Goal: Transaction & Acquisition: Obtain resource

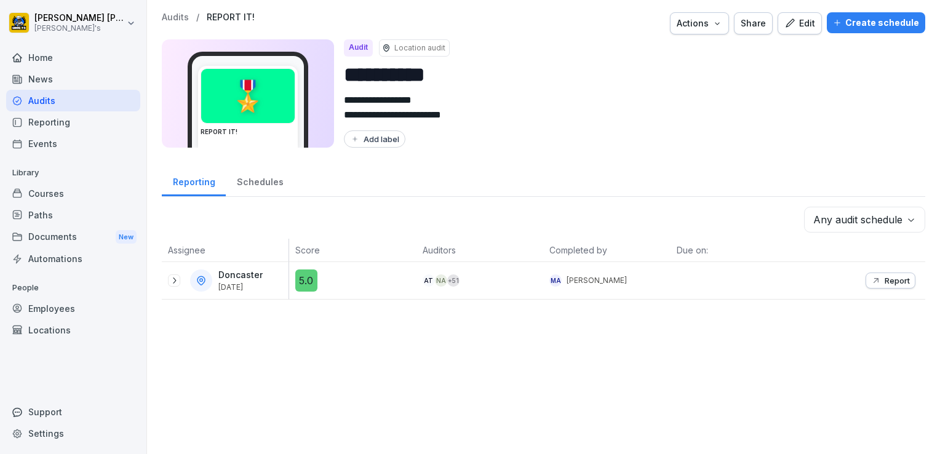
click at [38, 120] on div "Reporting" at bounding box center [73, 122] width 134 height 22
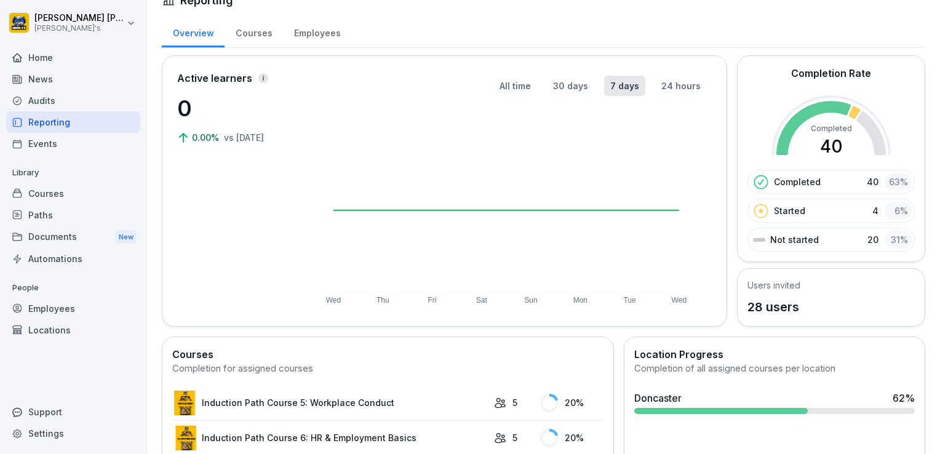
scroll to position [25, 0]
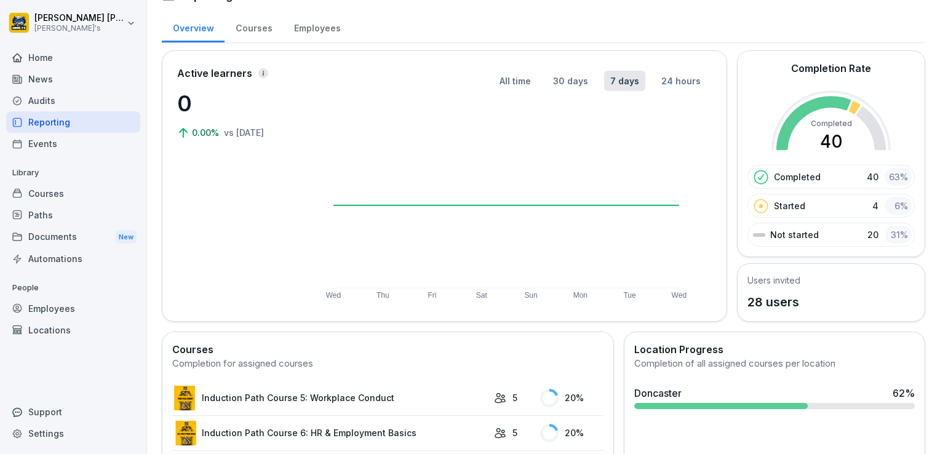
click at [46, 100] on div "Audits" at bounding box center [73, 101] width 134 height 22
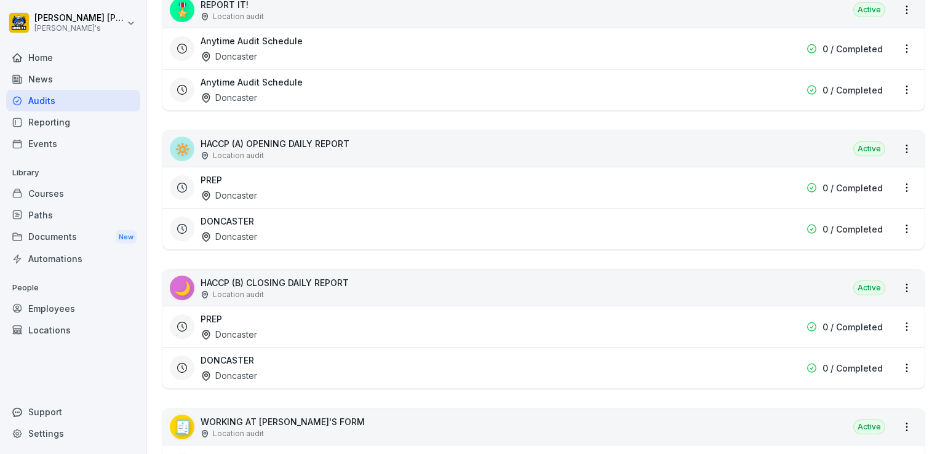
scroll to position [442, 0]
click at [252, 368] on div "Doncaster" at bounding box center [229, 374] width 57 height 13
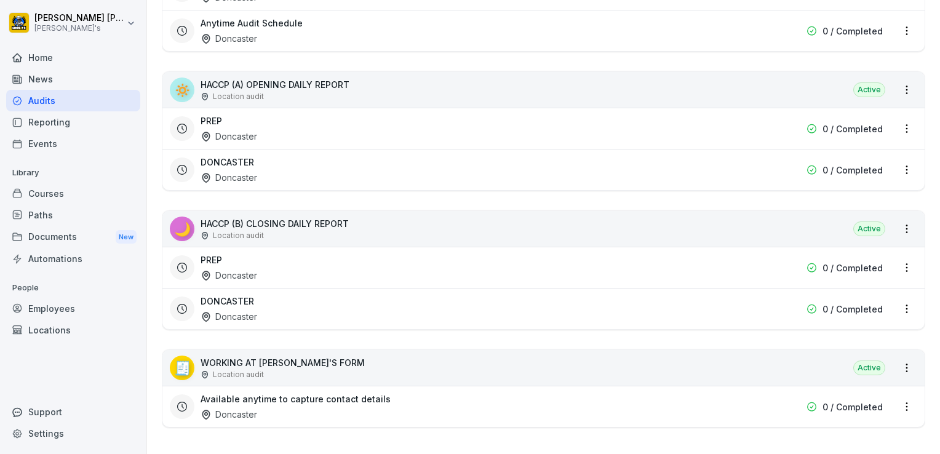
scroll to position [509, 0]
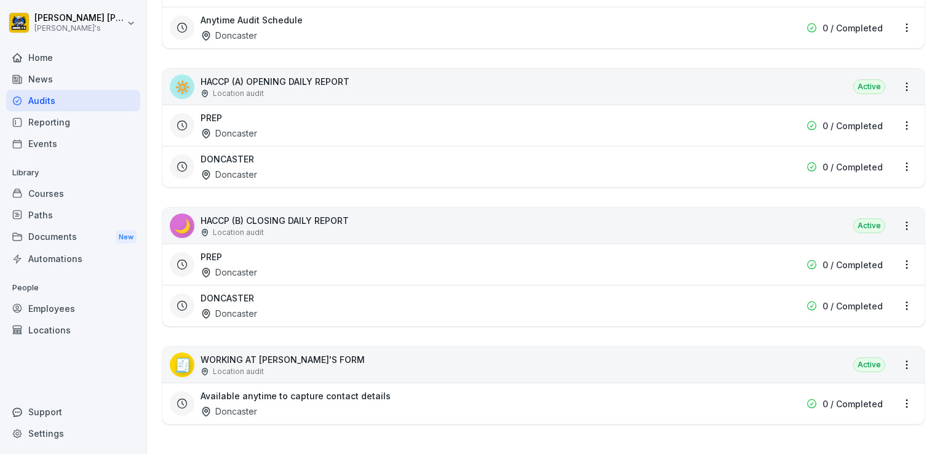
click at [854, 300] on p "0 / Completed" at bounding box center [853, 306] width 60 height 13
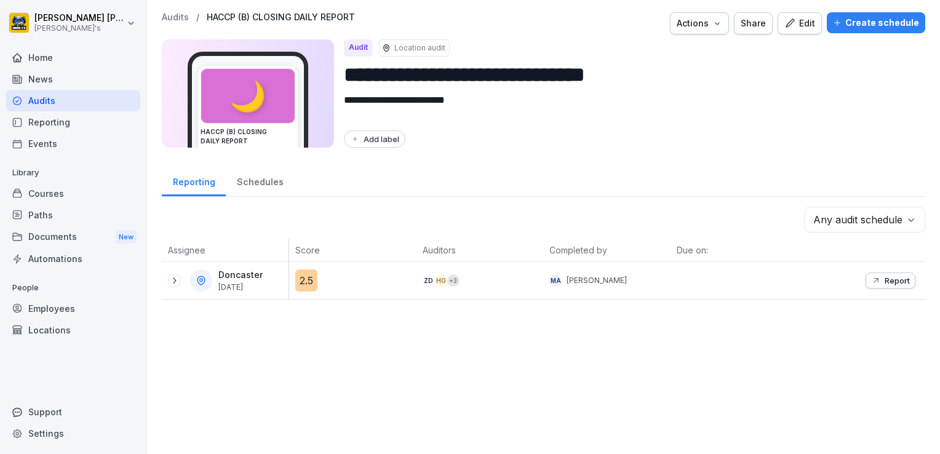
click at [873, 281] on div "Report" at bounding box center [890, 281] width 39 height 10
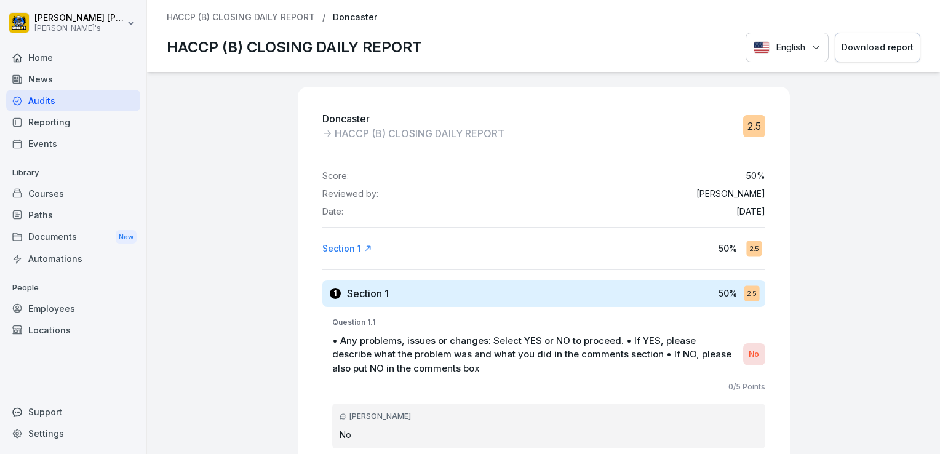
click at [864, 48] on div "Download report" at bounding box center [878, 48] width 72 height 14
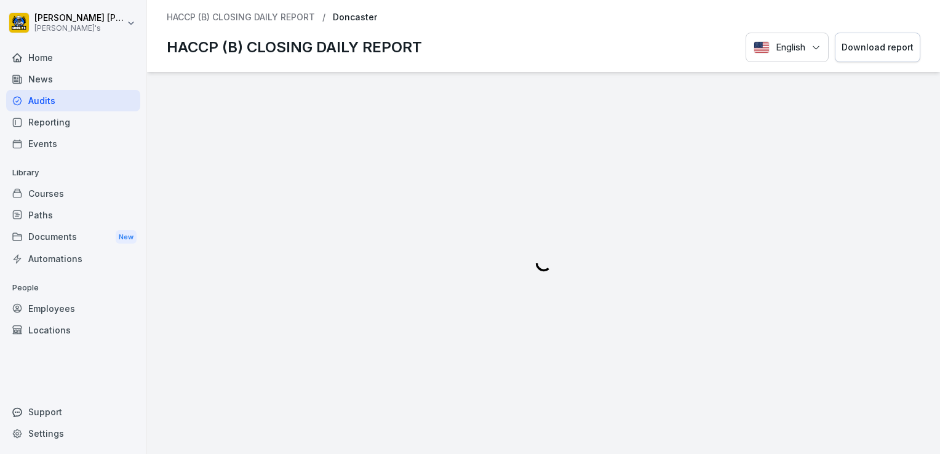
click at [48, 121] on div "Reporting" at bounding box center [73, 122] width 134 height 22
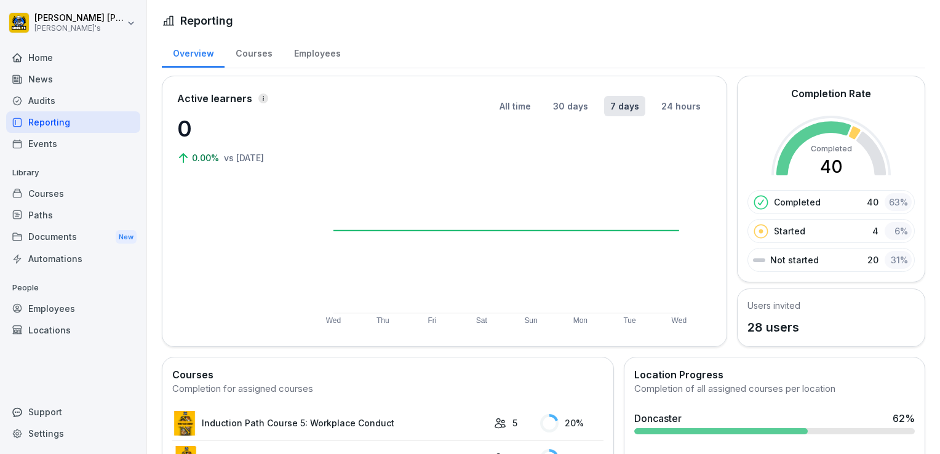
click at [38, 99] on div "Audits" at bounding box center [73, 101] width 134 height 22
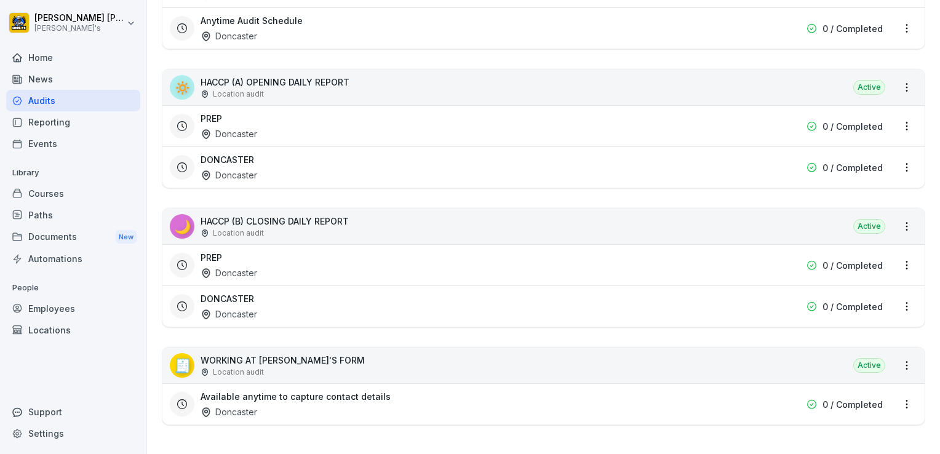
scroll to position [509, 0]
click at [864, 300] on p "0 / Completed" at bounding box center [853, 306] width 60 height 13
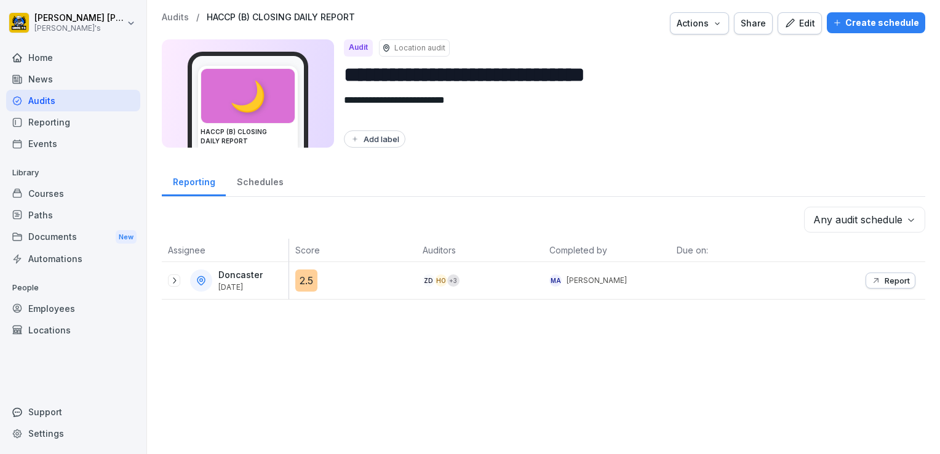
click at [888, 279] on p "Report" at bounding box center [897, 281] width 25 height 10
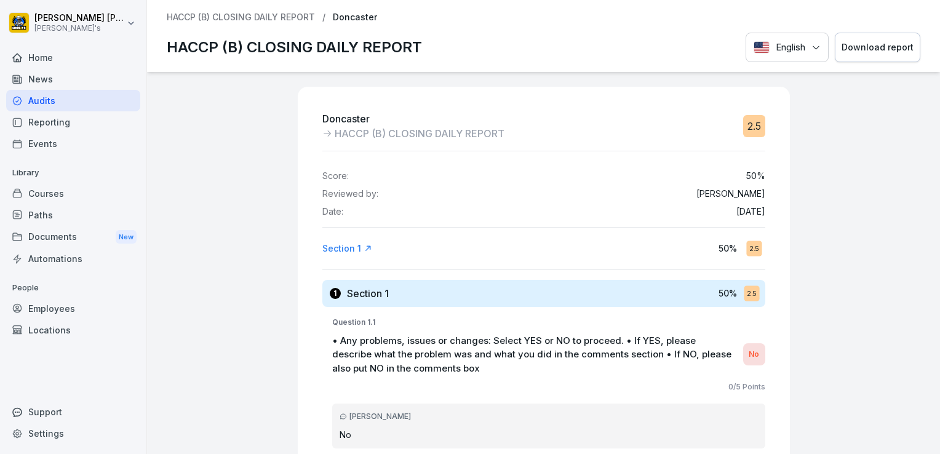
click at [872, 46] on div "Download report" at bounding box center [878, 48] width 72 height 14
click at [872, 95] on div "Doncaster HACCP (B) CLOSING DAILY REPORT 2.5 Score: 50 % Reviewed by: [PERSON_N…" at bounding box center [543, 263] width 793 height 382
click at [37, 415] on div "Support" at bounding box center [73, 412] width 134 height 22
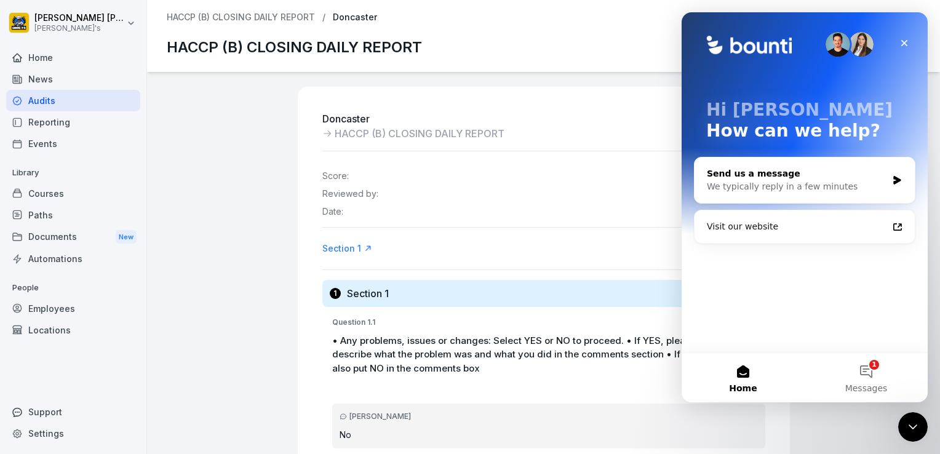
click at [715, 191] on div "We typically reply in a few minutes" at bounding box center [797, 186] width 180 height 13
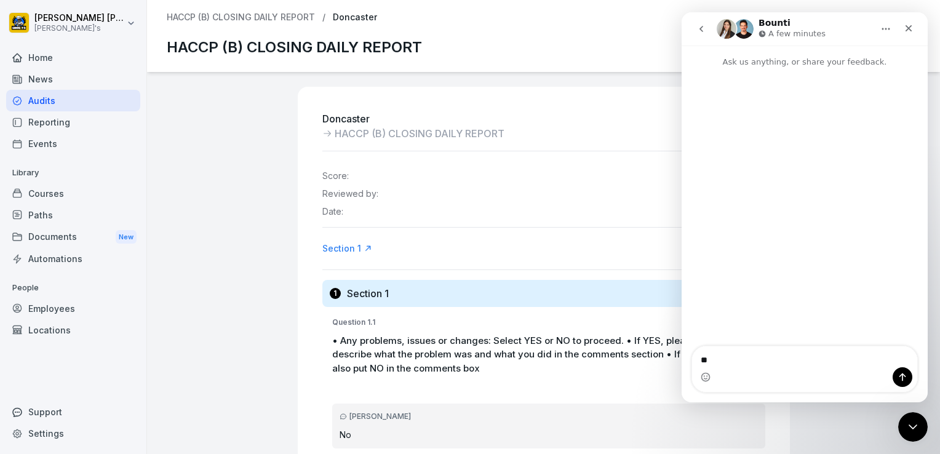
type textarea "*"
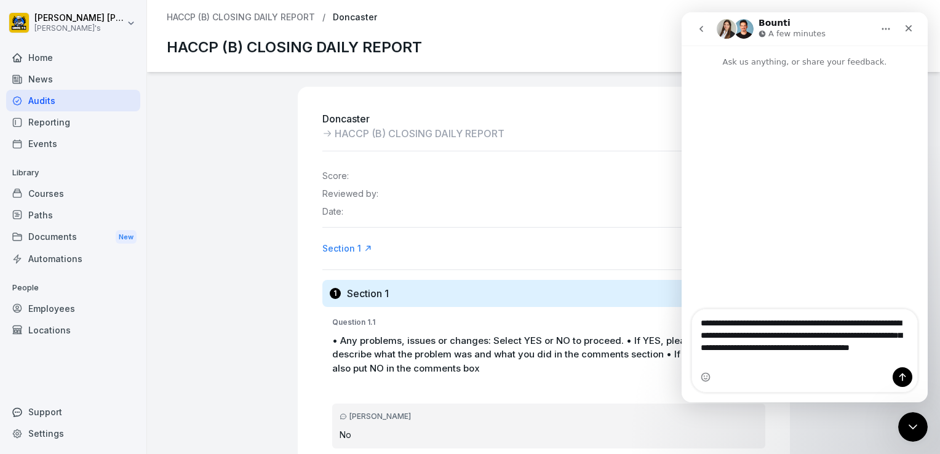
click at [858, 350] on textarea "**********" at bounding box center [804, 338] width 225 height 58
click at [811, 364] on textarea "**********" at bounding box center [804, 338] width 225 height 58
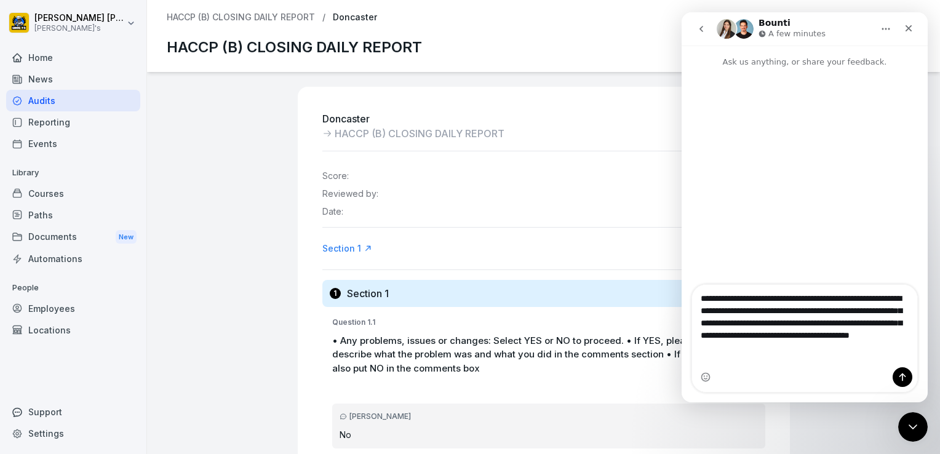
type textarea "**********"
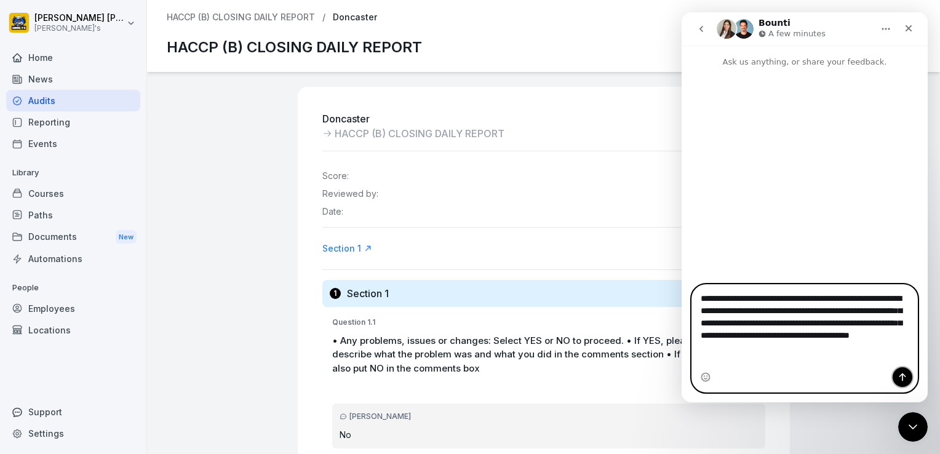
click at [904, 376] on icon "Send a message…" at bounding box center [903, 377] width 7 height 8
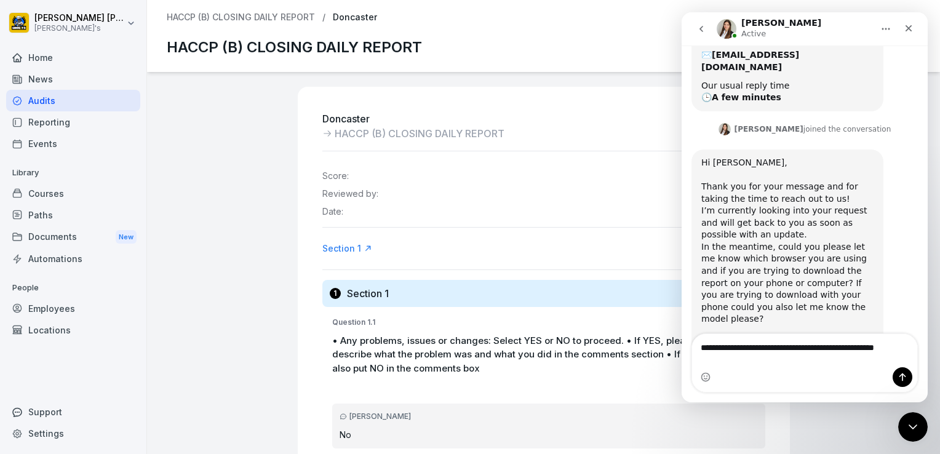
scroll to position [186, 0]
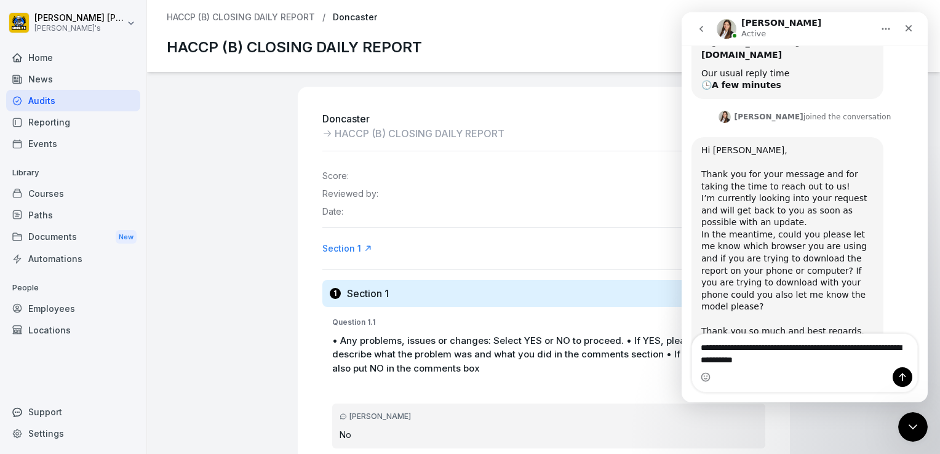
type textarea "**********"
click at [904, 376] on icon "Send a message…" at bounding box center [903, 377] width 7 height 8
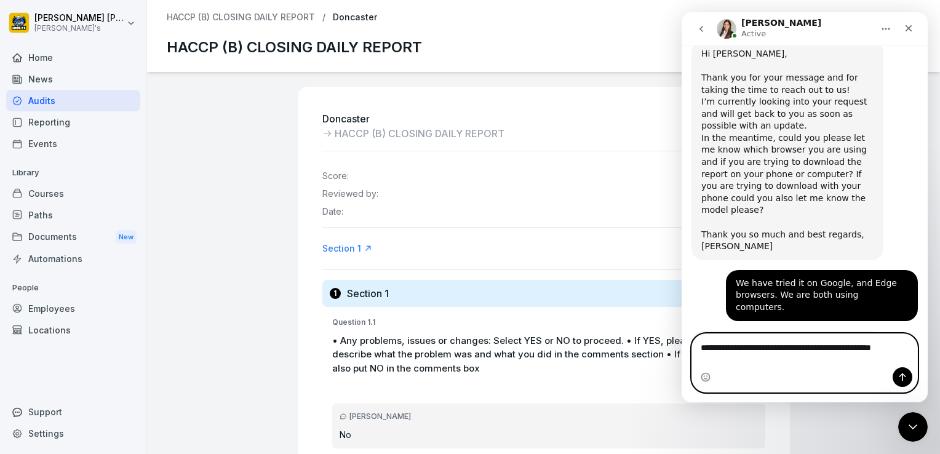
scroll to position [295, 0]
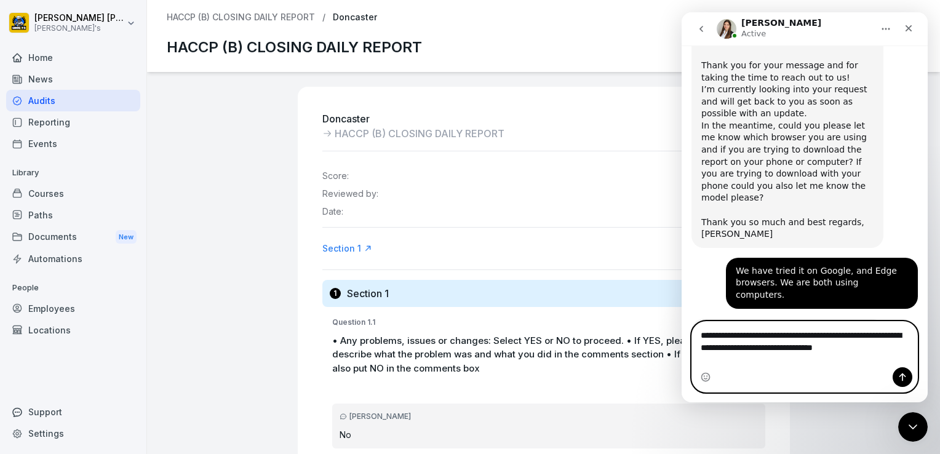
click at [844, 355] on textarea "**********" at bounding box center [804, 338] width 225 height 33
drag, startPoint x: 808, startPoint y: 350, endPoint x: 786, endPoint y: 364, distance: 26.3
click at [786, 355] on textarea "**********" at bounding box center [804, 338] width 225 height 33
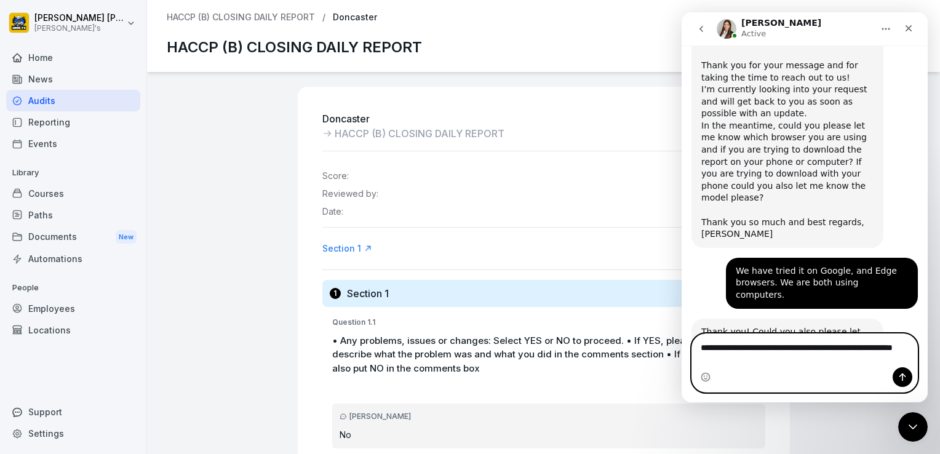
click at [773, 360] on textarea "**********" at bounding box center [804, 350] width 225 height 33
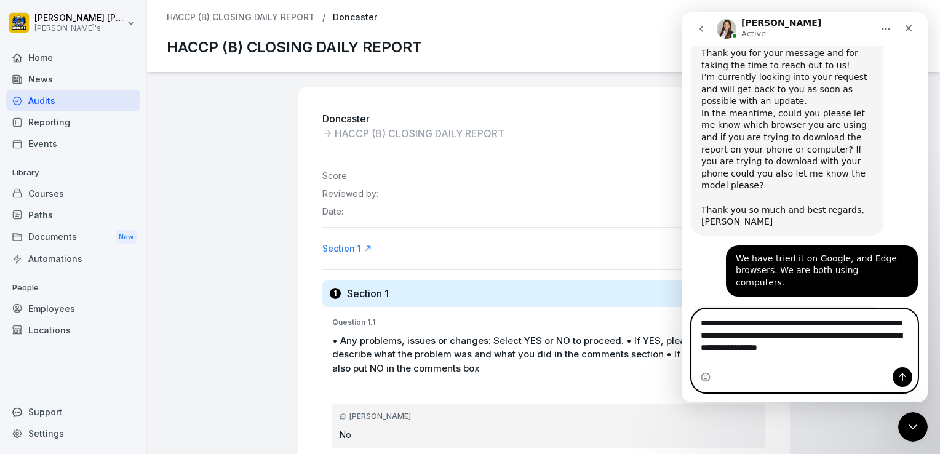
scroll to position [320, 0]
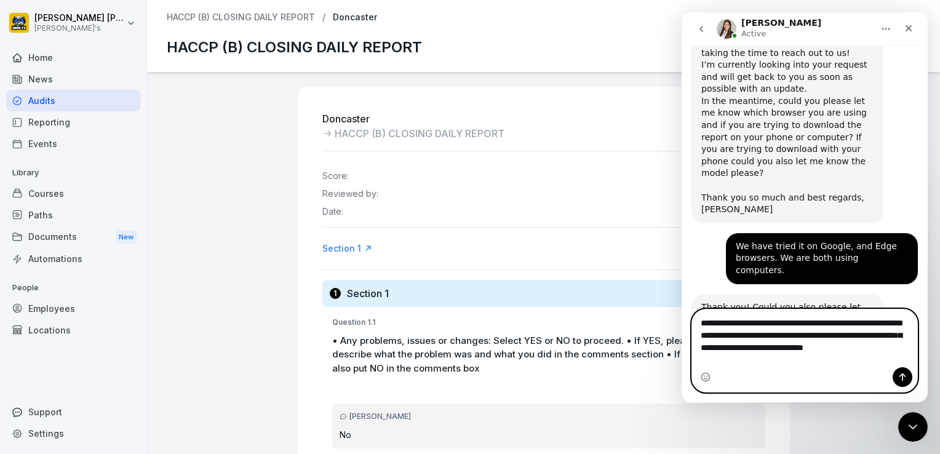
click at [841, 357] on textarea "**********" at bounding box center [804, 338] width 225 height 58
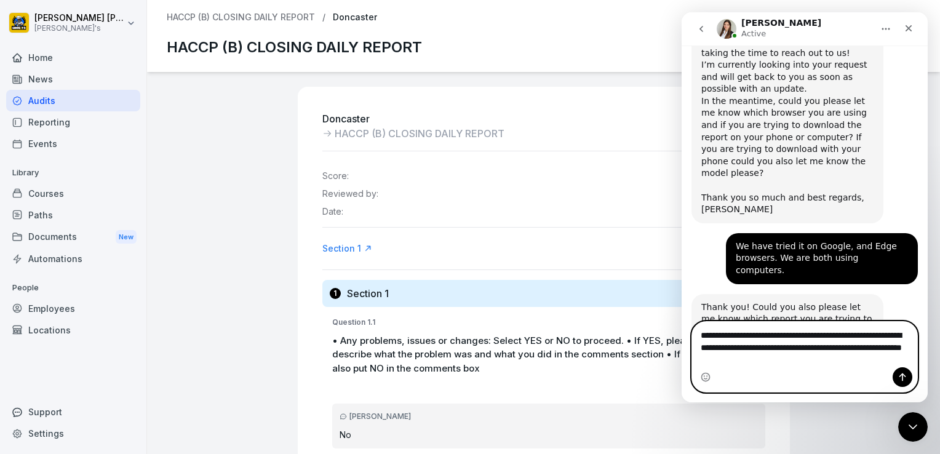
scroll to position [308, 0]
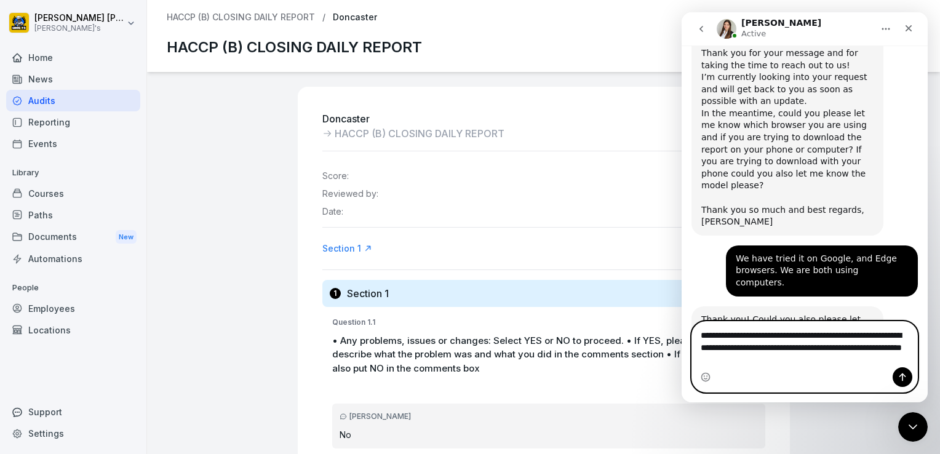
type textarea "**********"
click at [903, 374] on icon "Send a message…" at bounding box center [903, 377] width 7 height 8
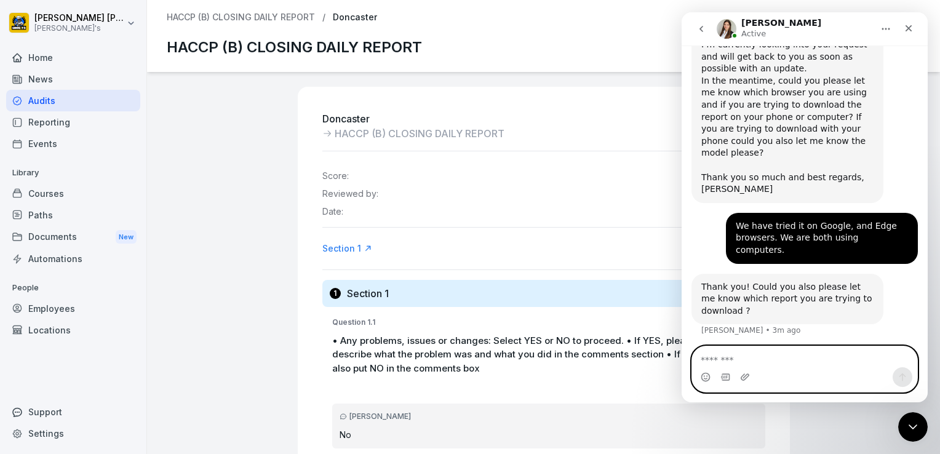
scroll to position [345, 0]
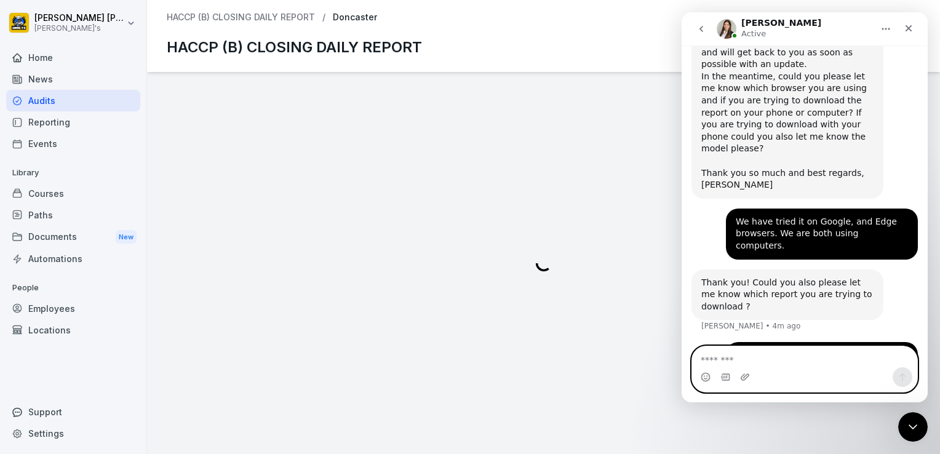
click at [780, 361] on textarea "Message…" at bounding box center [804, 356] width 225 height 21
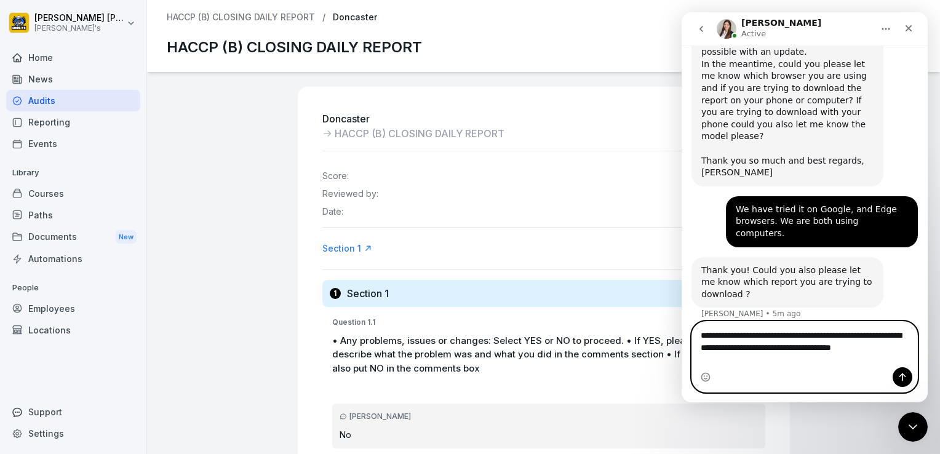
scroll to position [369, 0]
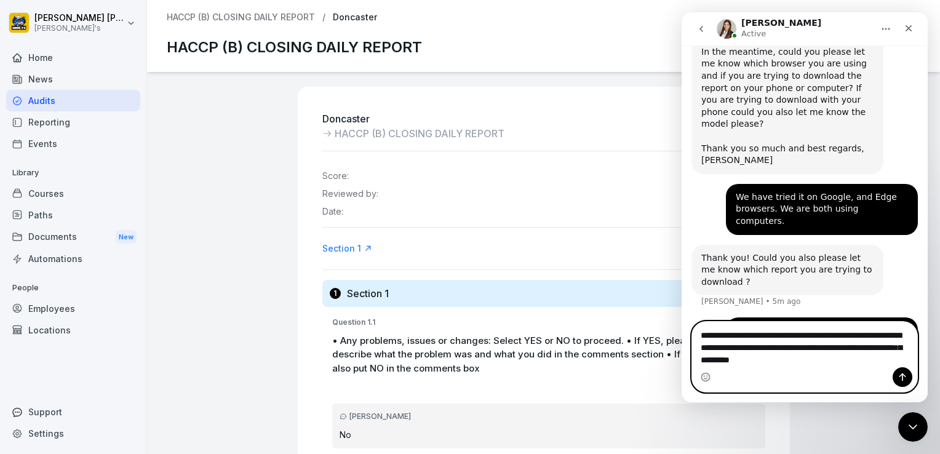
type textarea "**********"
click at [902, 380] on icon "Send a message…" at bounding box center [903, 377] width 7 height 8
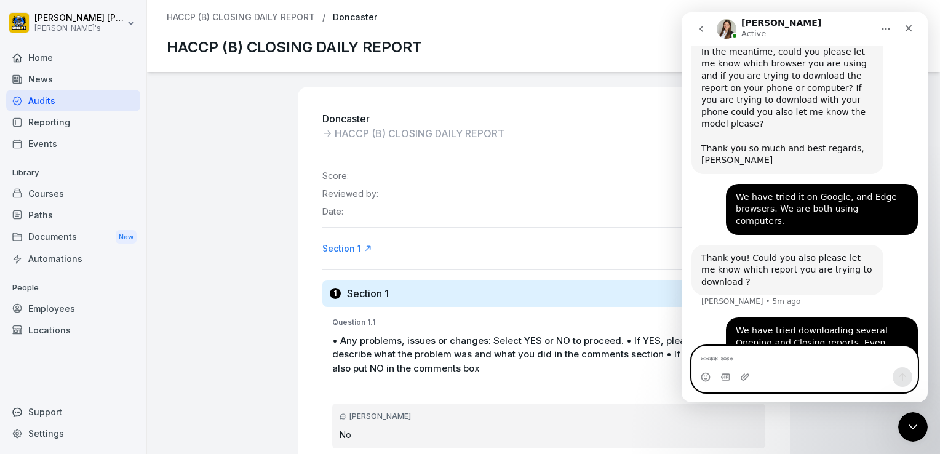
scroll to position [409, 0]
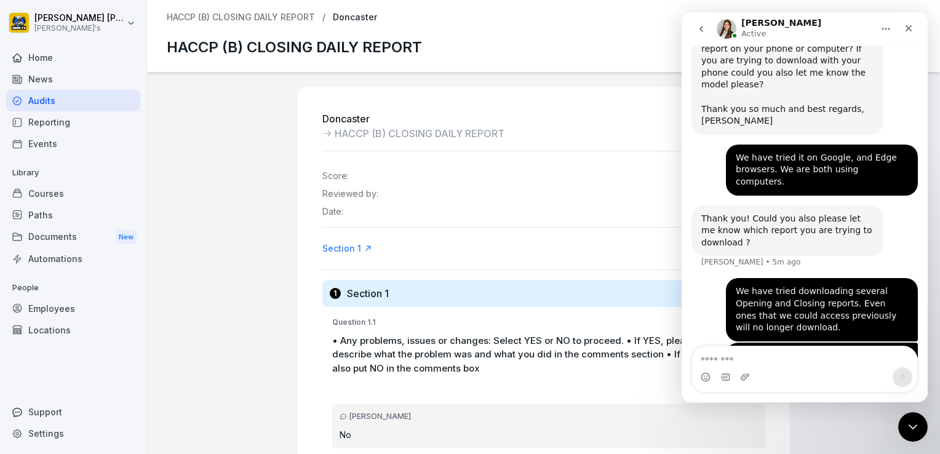
click at [239, 147] on div "Doncaster HACCP (B) CLOSING DAILY REPORT 2.5 Score: 50 % Reviewed by: [PERSON_N…" at bounding box center [543, 263] width 793 height 382
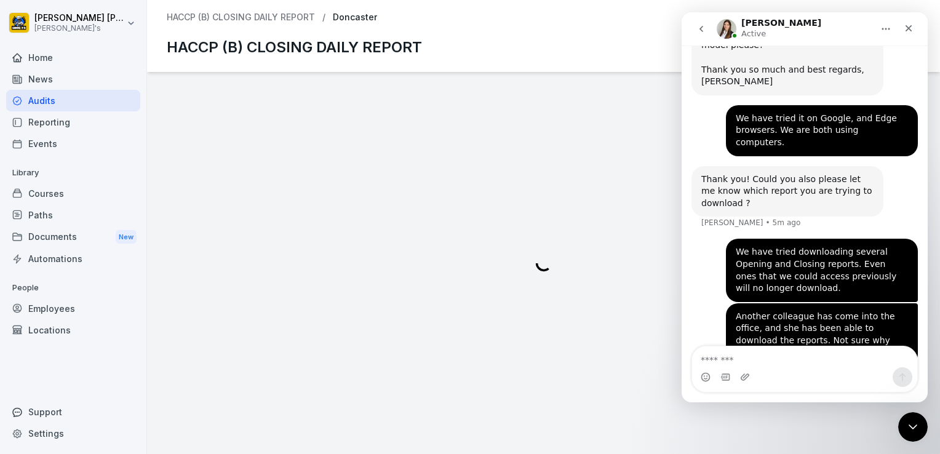
scroll to position [455, 0]
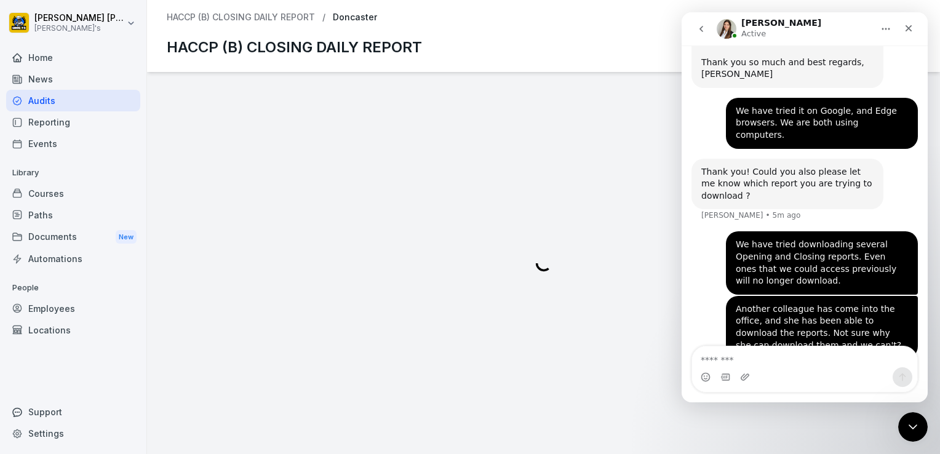
click at [39, 101] on div "Audits" at bounding box center [73, 101] width 134 height 22
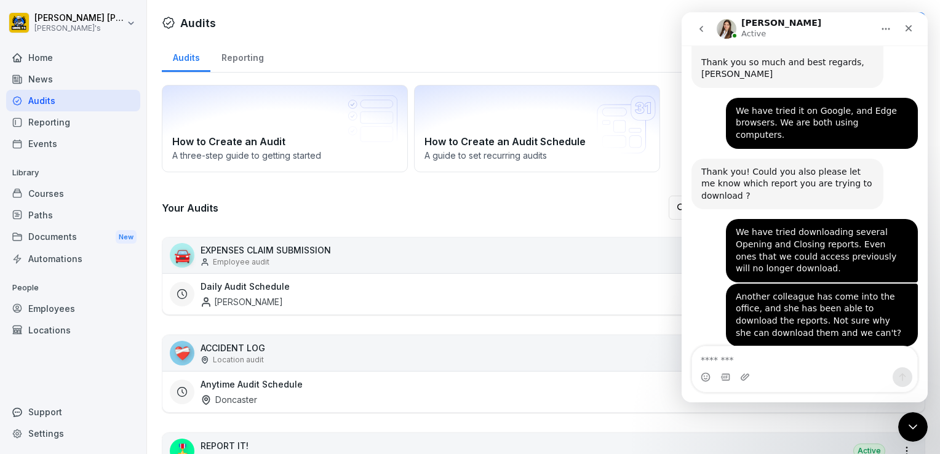
scroll to position [505, 0]
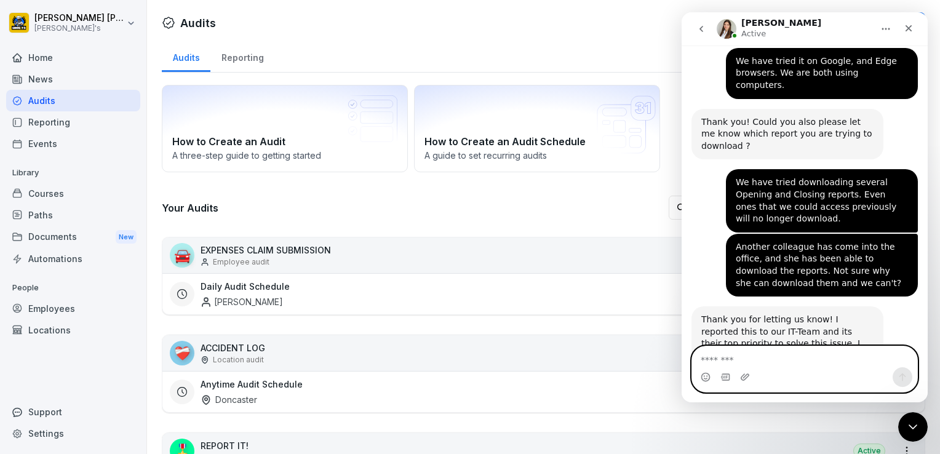
click at [730, 353] on textarea "Message…" at bounding box center [804, 356] width 225 height 21
type textarea "**********"
click at [902, 378] on icon "Send a message…" at bounding box center [903, 377] width 7 height 8
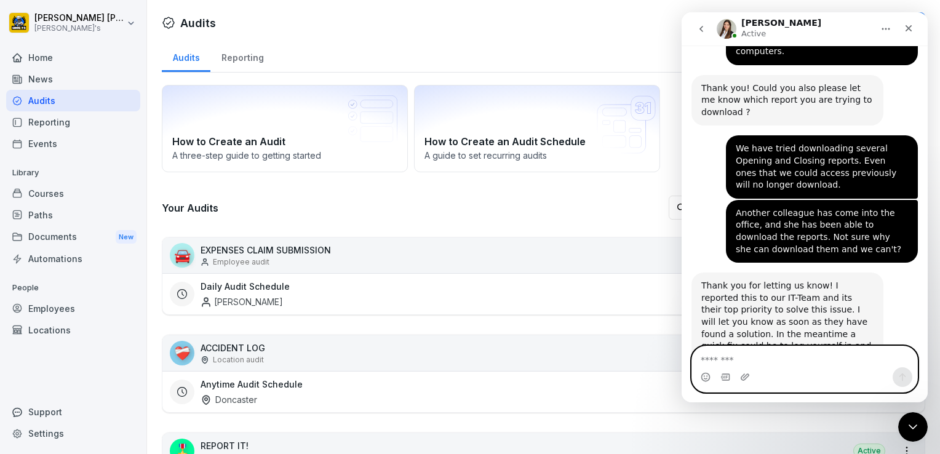
scroll to position [542, 0]
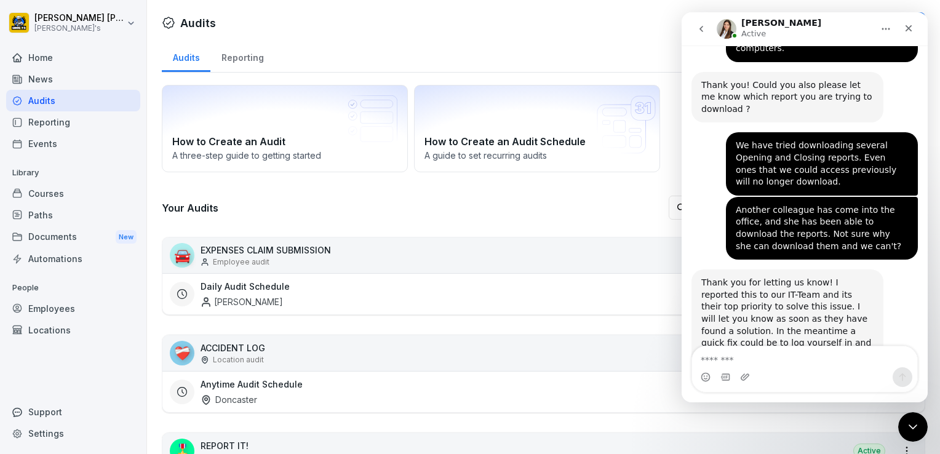
click at [633, 29] on div at bounding box center [536, 22] width 631 height 21
click at [911, 28] on icon "Close" at bounding box center [909, 28] width 10 height 10
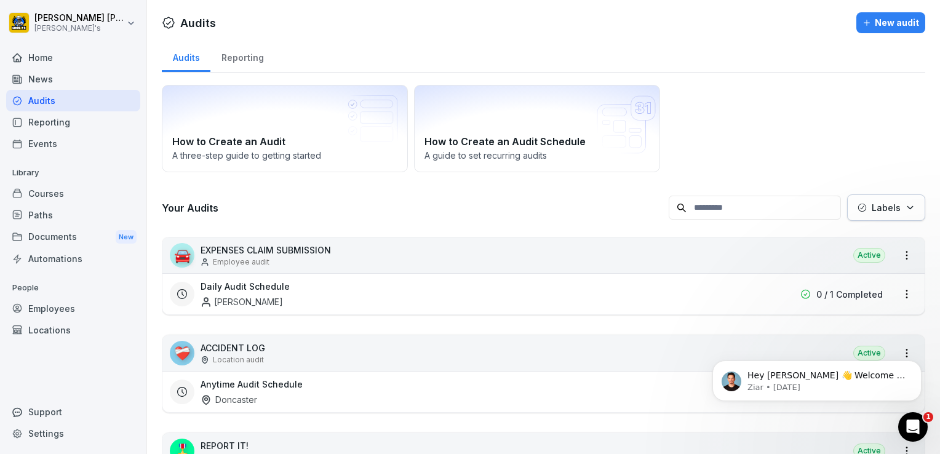
scroll to position [541, 0]
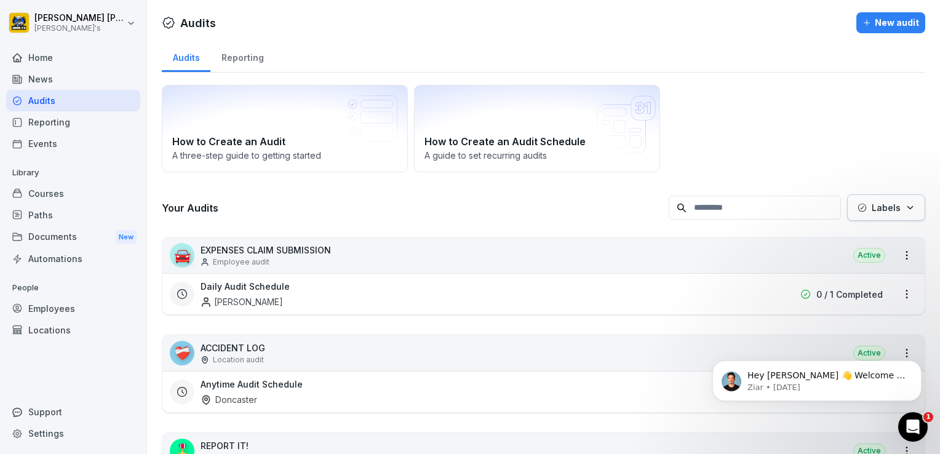
click at [49, 434] on div "Settings" at bounding box center [73, 434] width 134 height 22
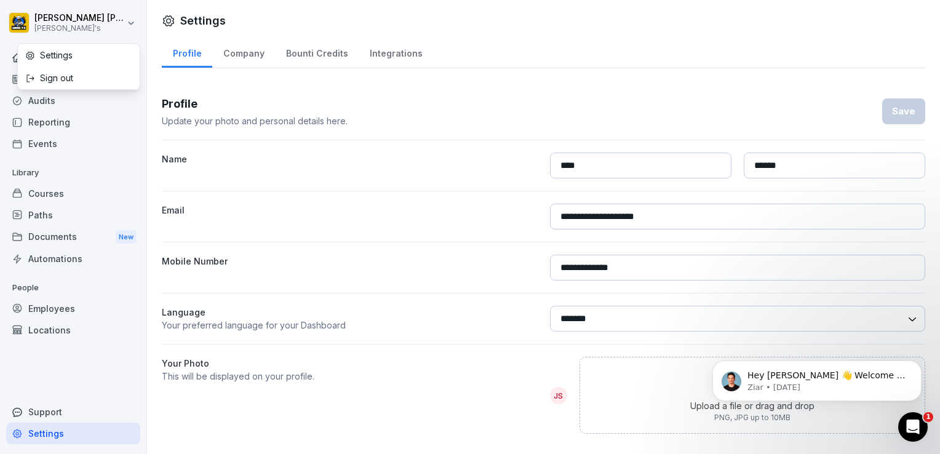
click at [129, 21] on html "**********" at bounding box center [470, 227] width 940 height 454
click at [76, 75] on div "Sign out" at bounding box center [79, 77] width 122 height 23
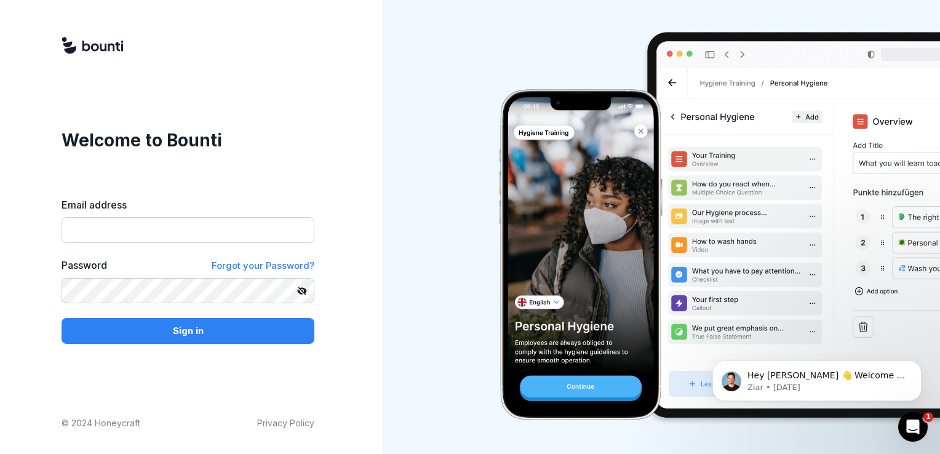
type input "**********"
click at [191, 329] on p "Sign in" at bounding box center [188, 331] width 31 height 14
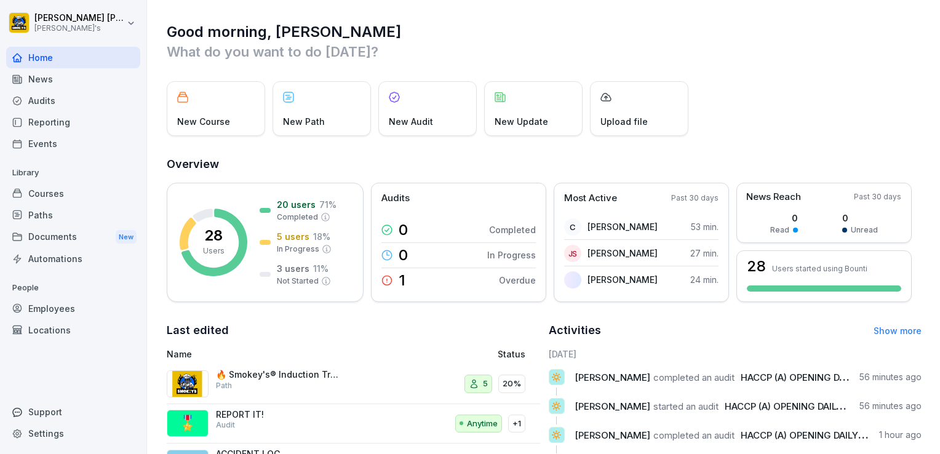
click at [74, 122] on div "Reporting" at bounding box center [73, 122] width 134 height 22
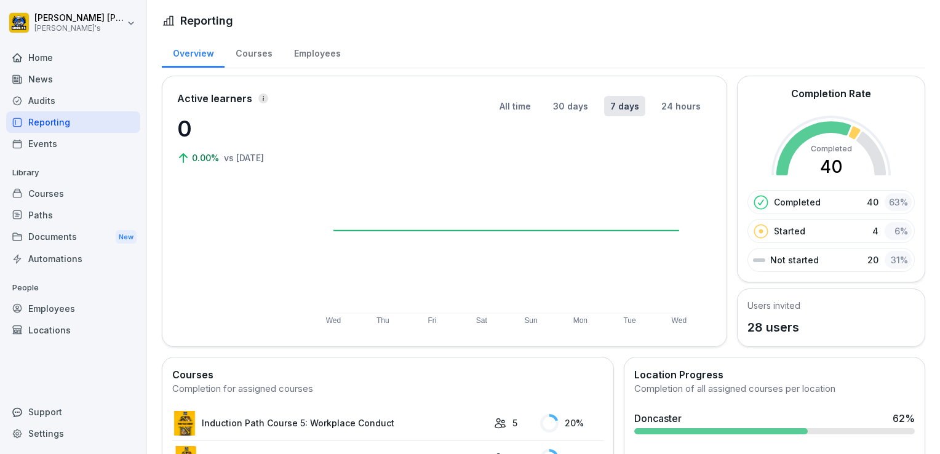
click at [39, 100] on div "Audits" at bounding box center [73, 101] width 134 height 22
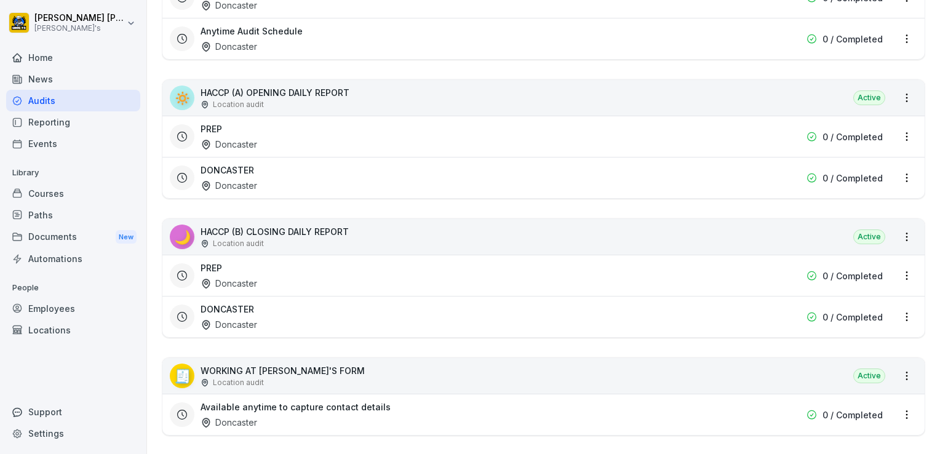
scroll to position [509, 0]
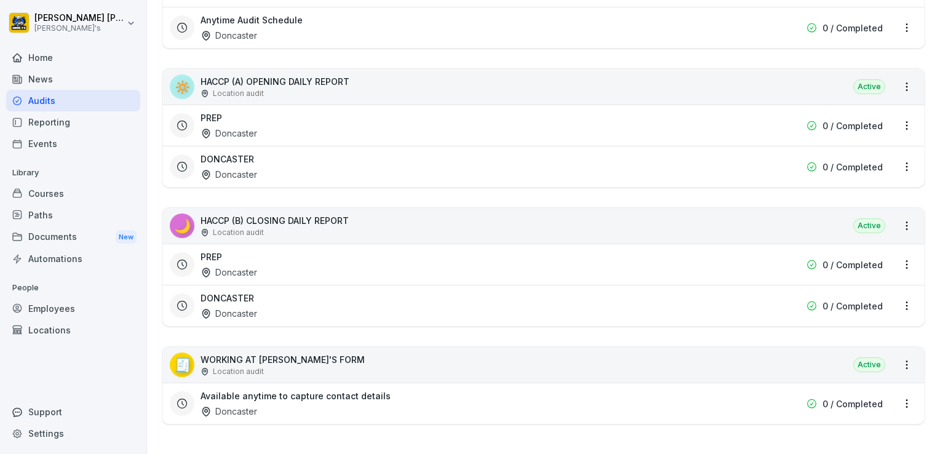
click at [844, 300] on p "0 / Completed" at bounding box center [853, 306] width 60 height 13
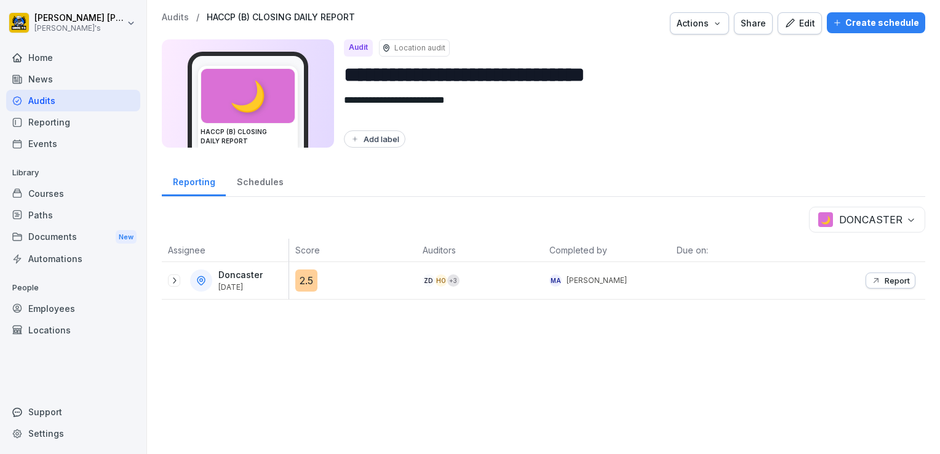
click at [885, 282] on p "Report" at bounding box center [897, 281] width 25 height 10
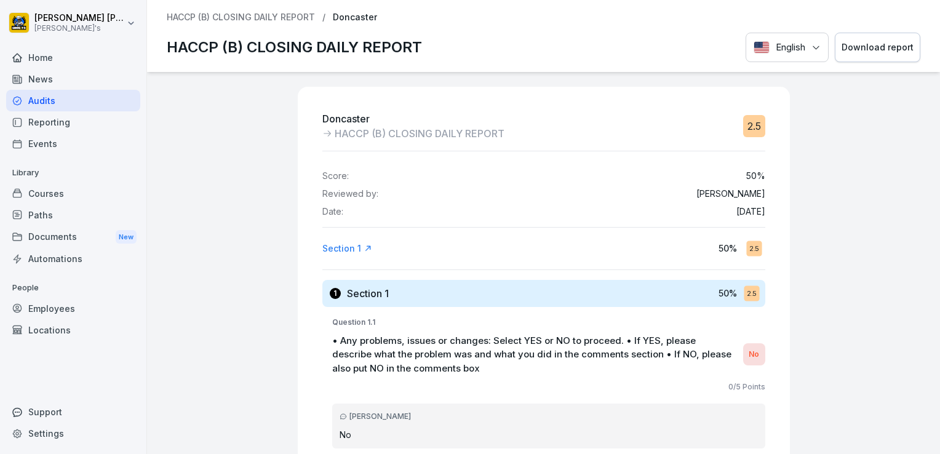
click at [868, 52] on div "Download report" at bounding box center [878, 48] width 72 height 14
click at [246, 138] on div "Doncaster HACCP (B) CLOSING DAILY REPORT 2.5 Score: 50 % Reviewed by: [PERSON_N…" at bounding box center [543, 263] width 793 height 382
click at [46, 58] on div "Home" at bounding box center [73, 58] width 134 height 22
